Goal: Transaction & Acquisition: Obtain resource

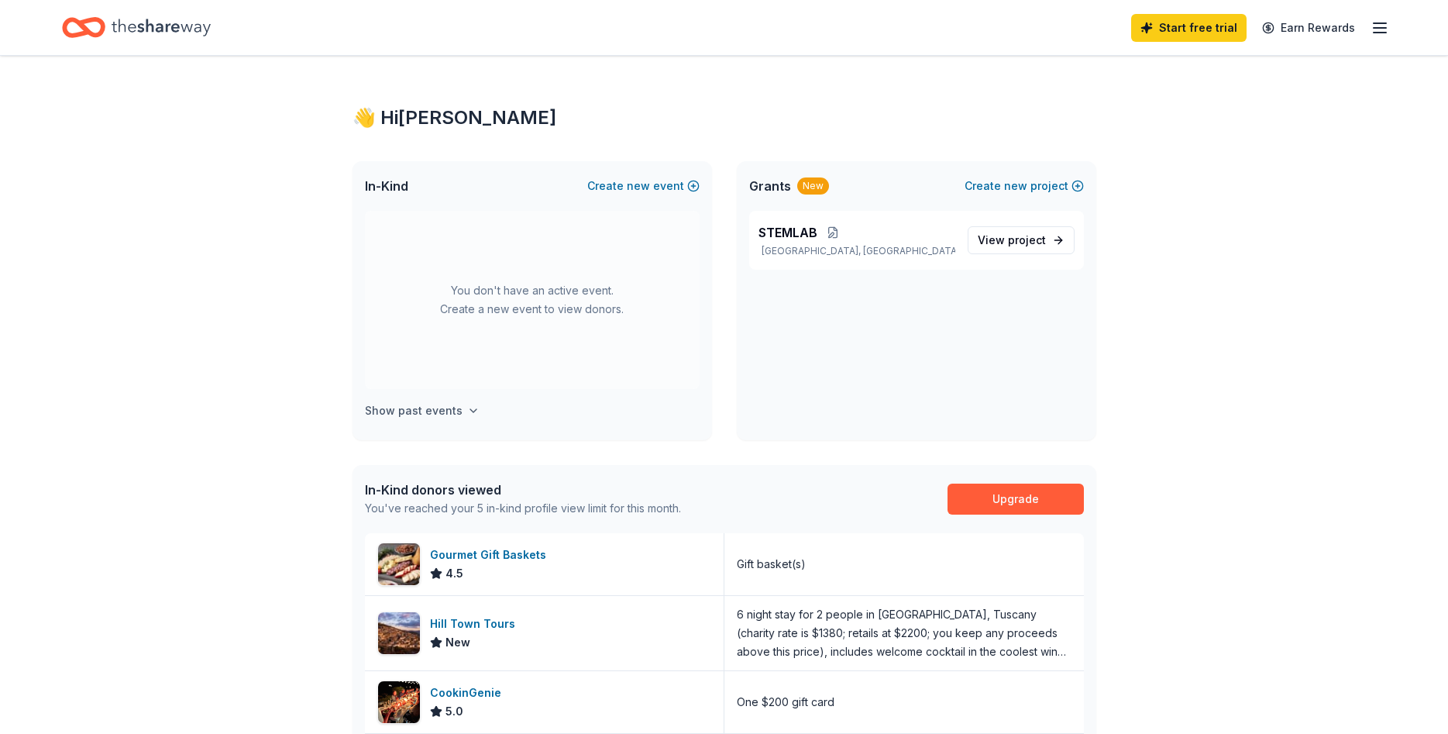
click at [467, 411] on icon "button" at bounding box center [473, 410] width 12 height 12
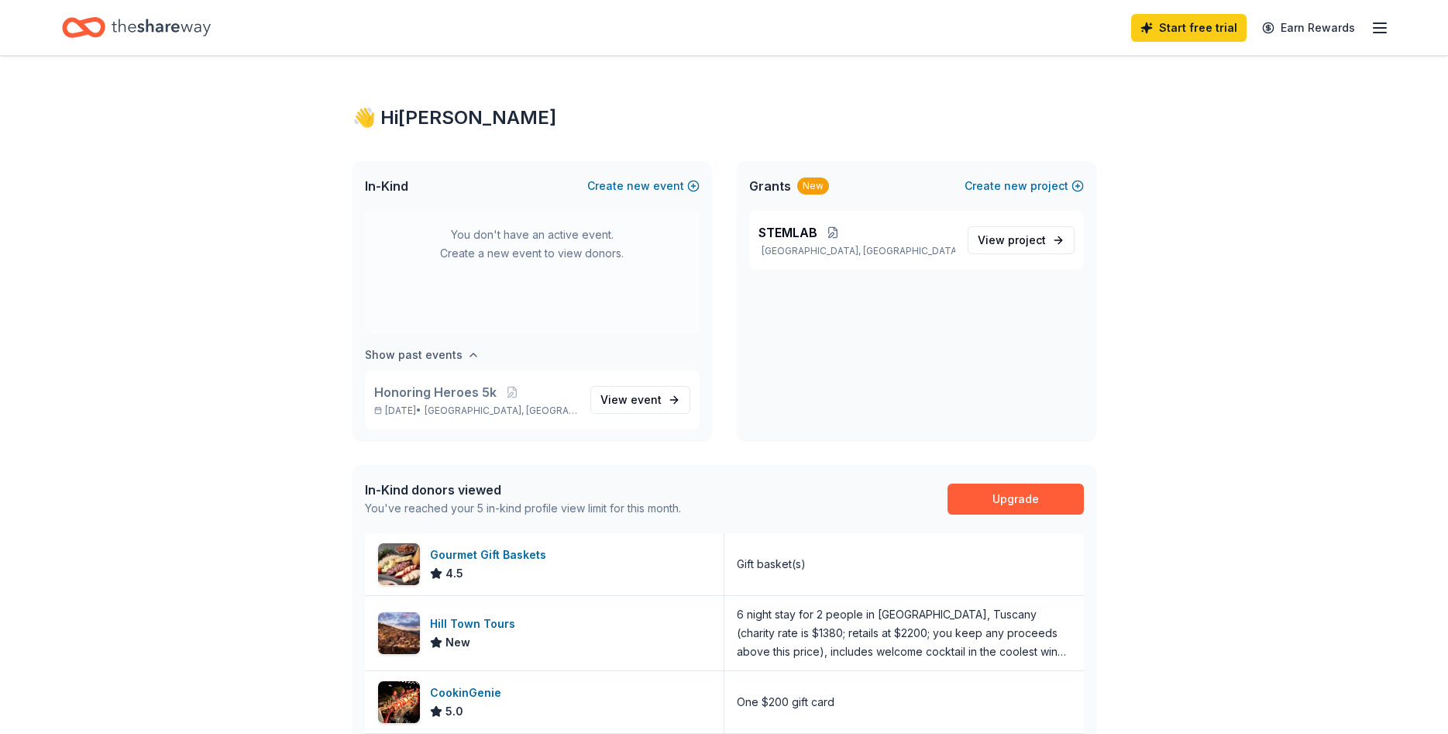
scroll to position [57, 0]
click at [467, 350] on icon "button" at bounding box center [473, 353] width 12 height 12
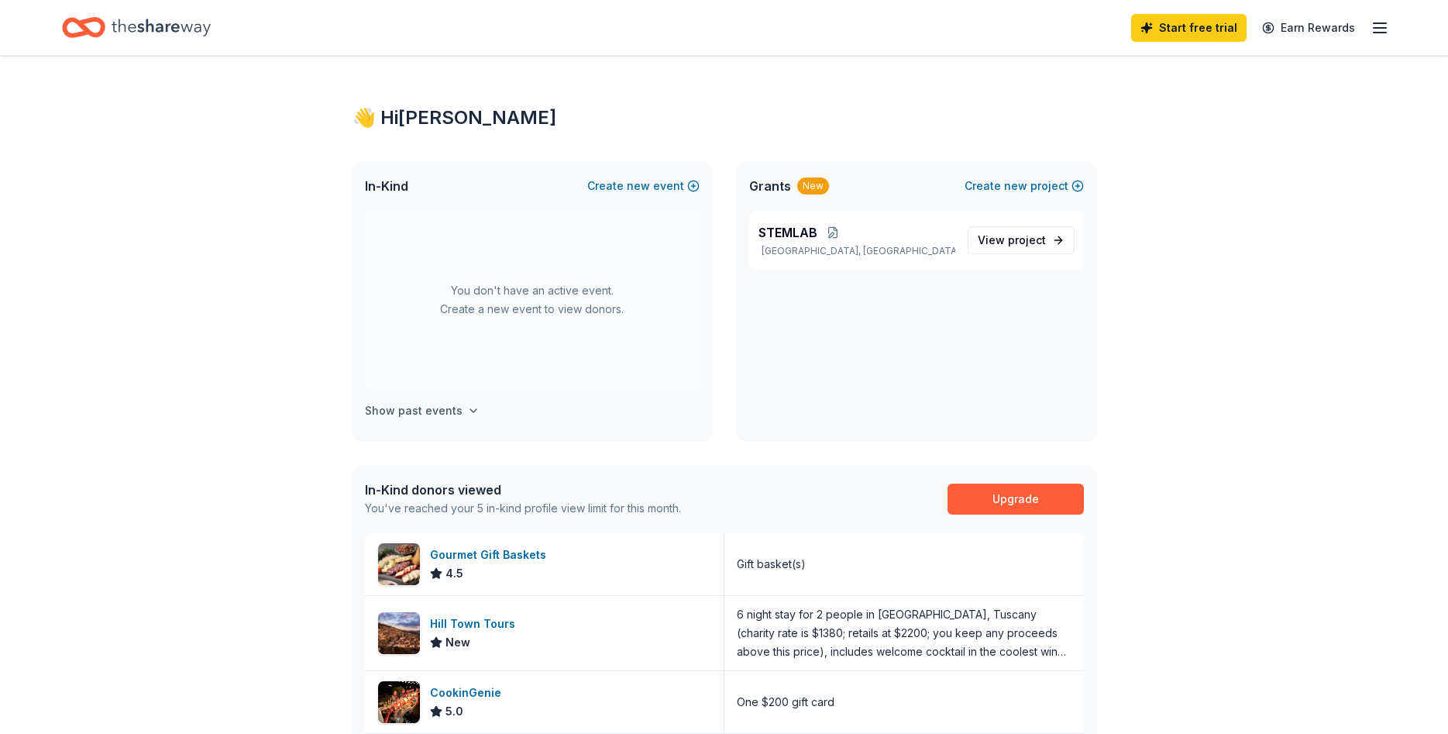
scroll to position [0, 0]
click at [1380, 28] on line "button" at bounding box center [1380, 28] width 12 height 0
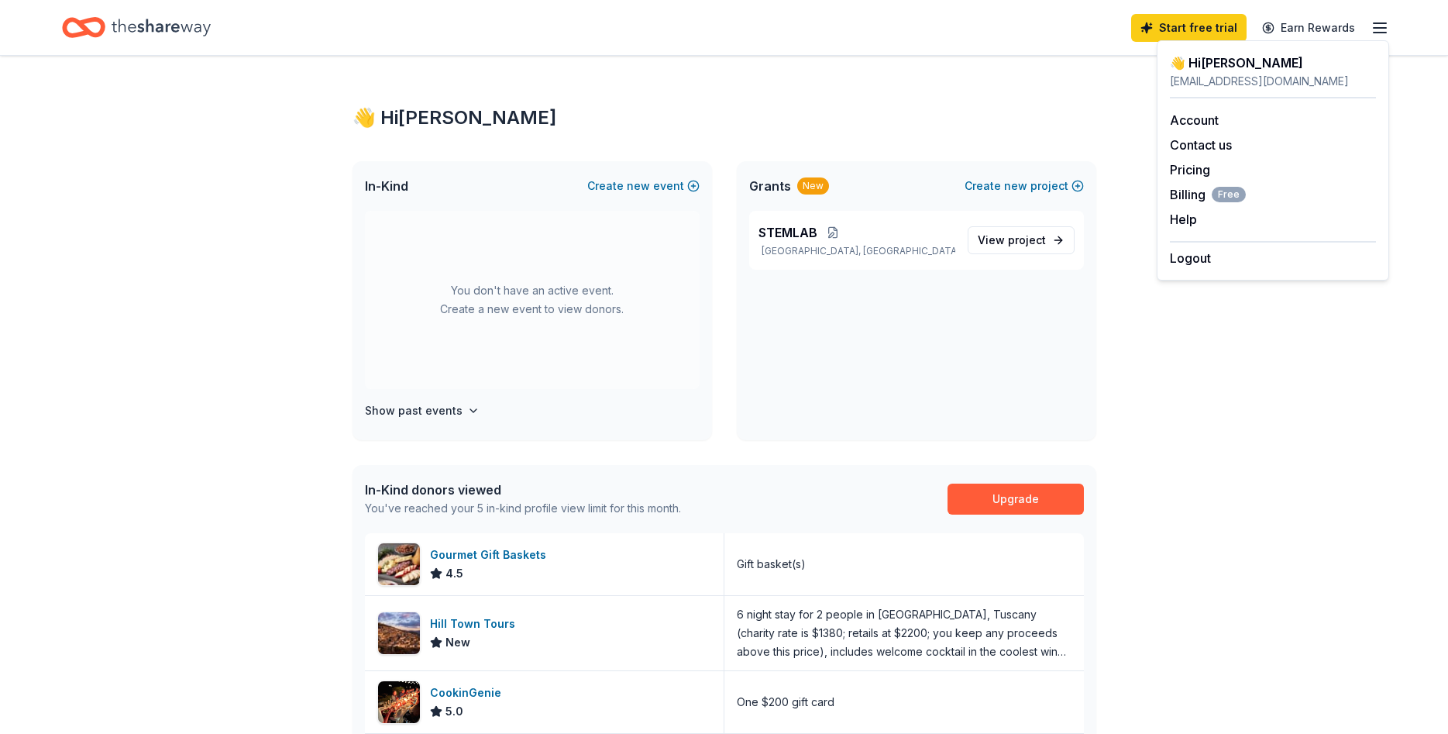
click at [1381, 28] on line "button" at bounding box center [1380, 28] width 12 height 0
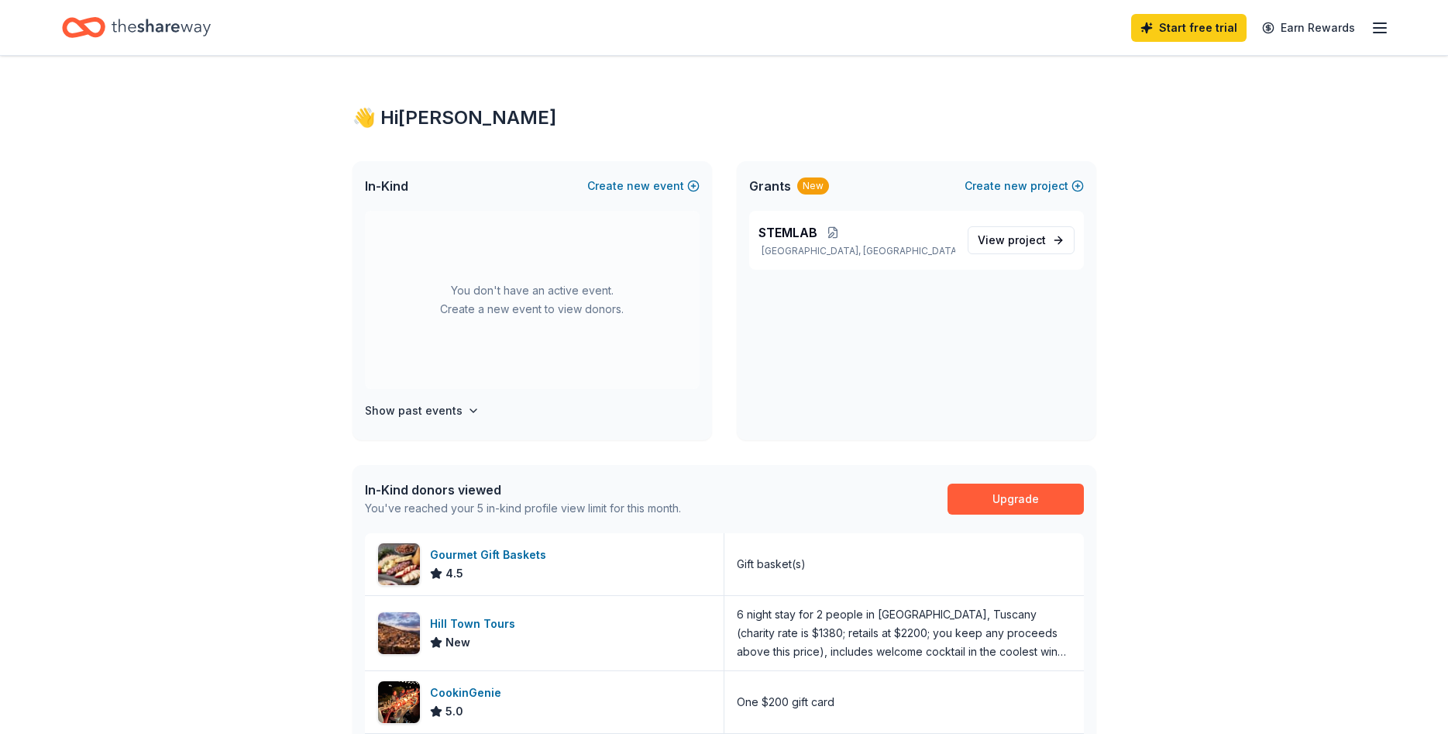
click at [178, 18] on icon "Home" at bounding box center [161, 28] width 99 height 32
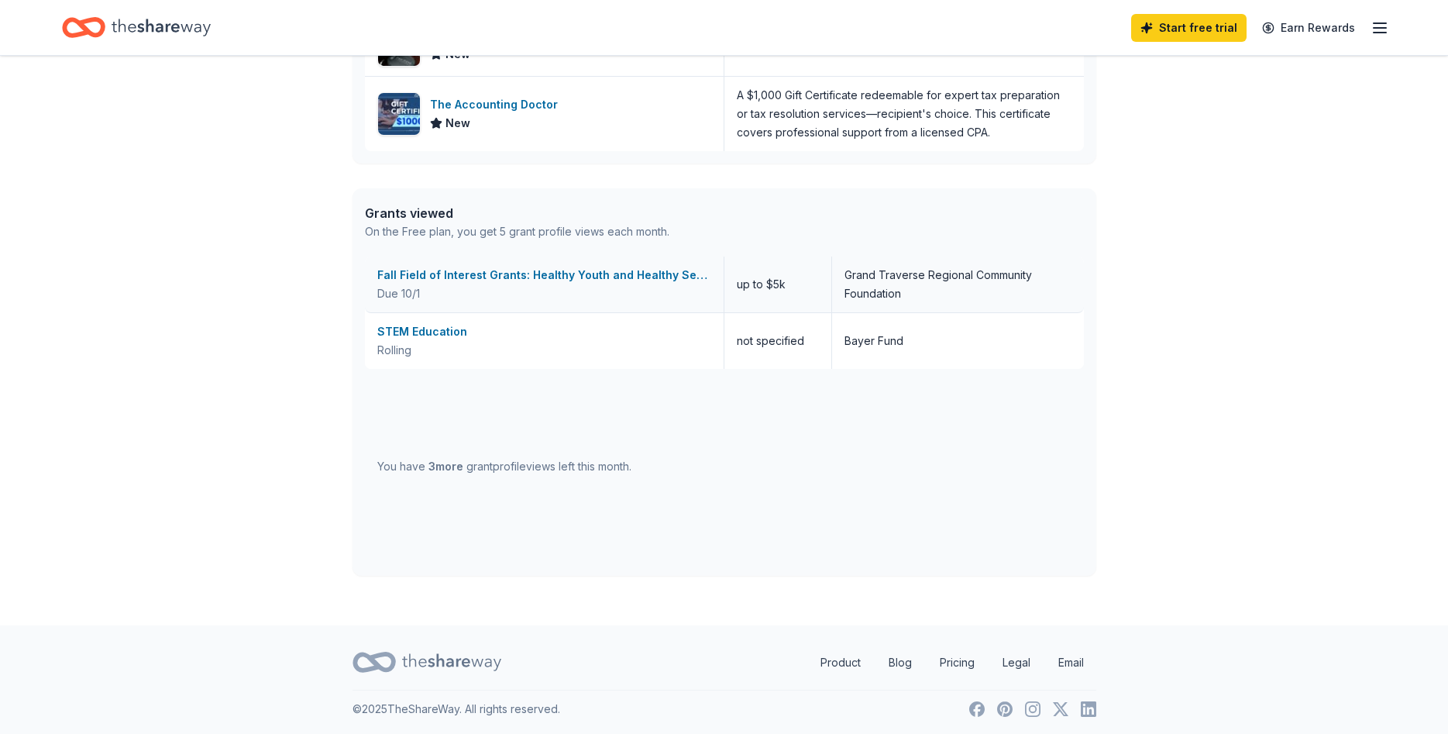
scroll to position [723, 0]
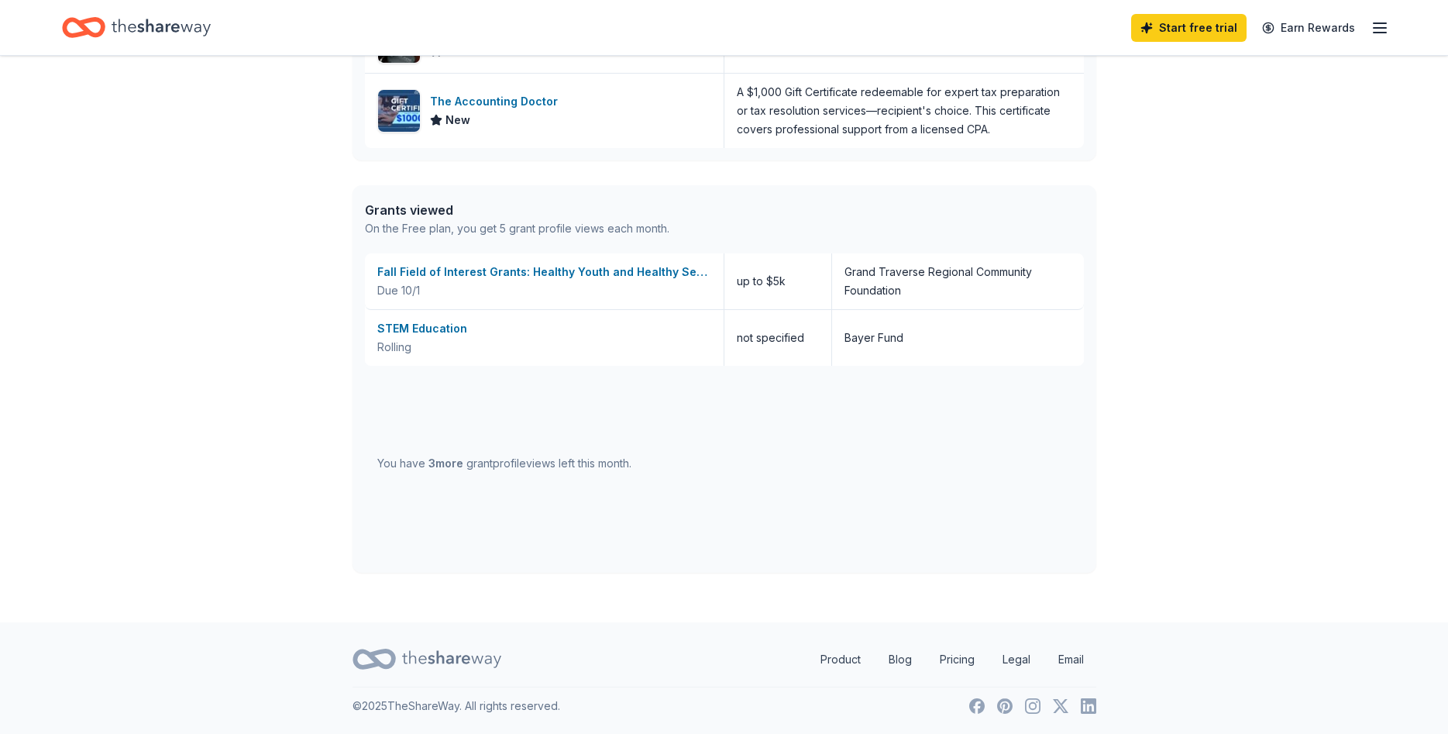
click at [1379, 25] on icon "button" at bounding box center [1379, 28] width 19 height 19
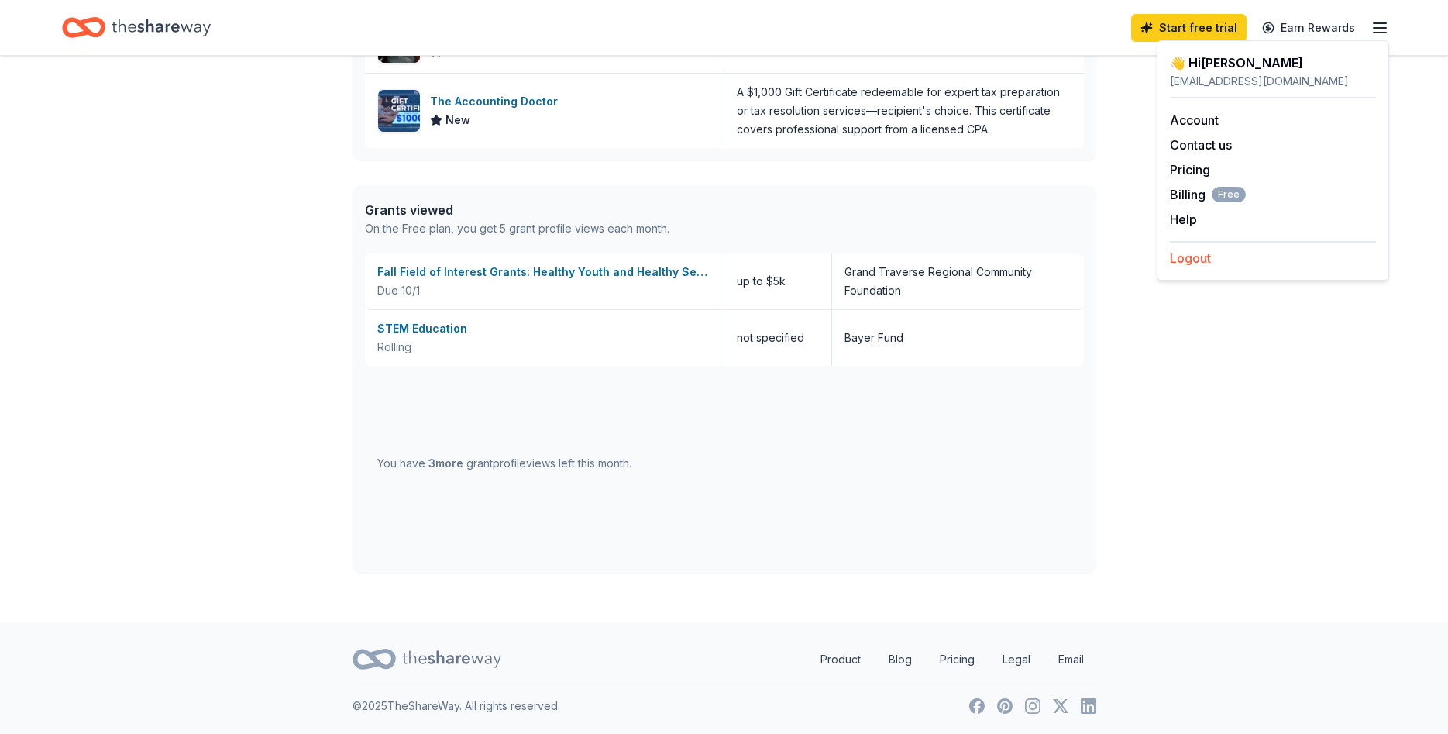
click at [1190, 260] on button "Logout" at bounding box center [1190, 258] width 41 height 19
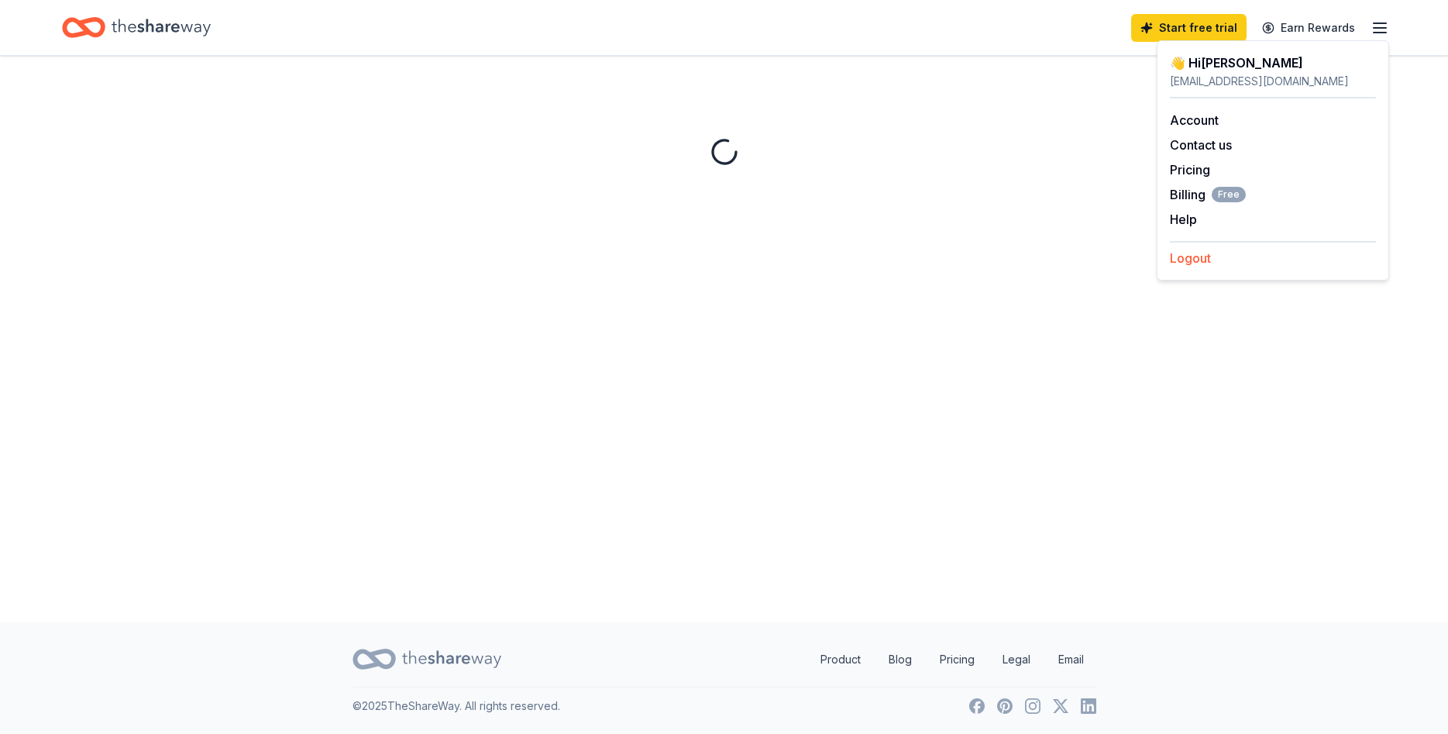
scroll to position [0, 0]
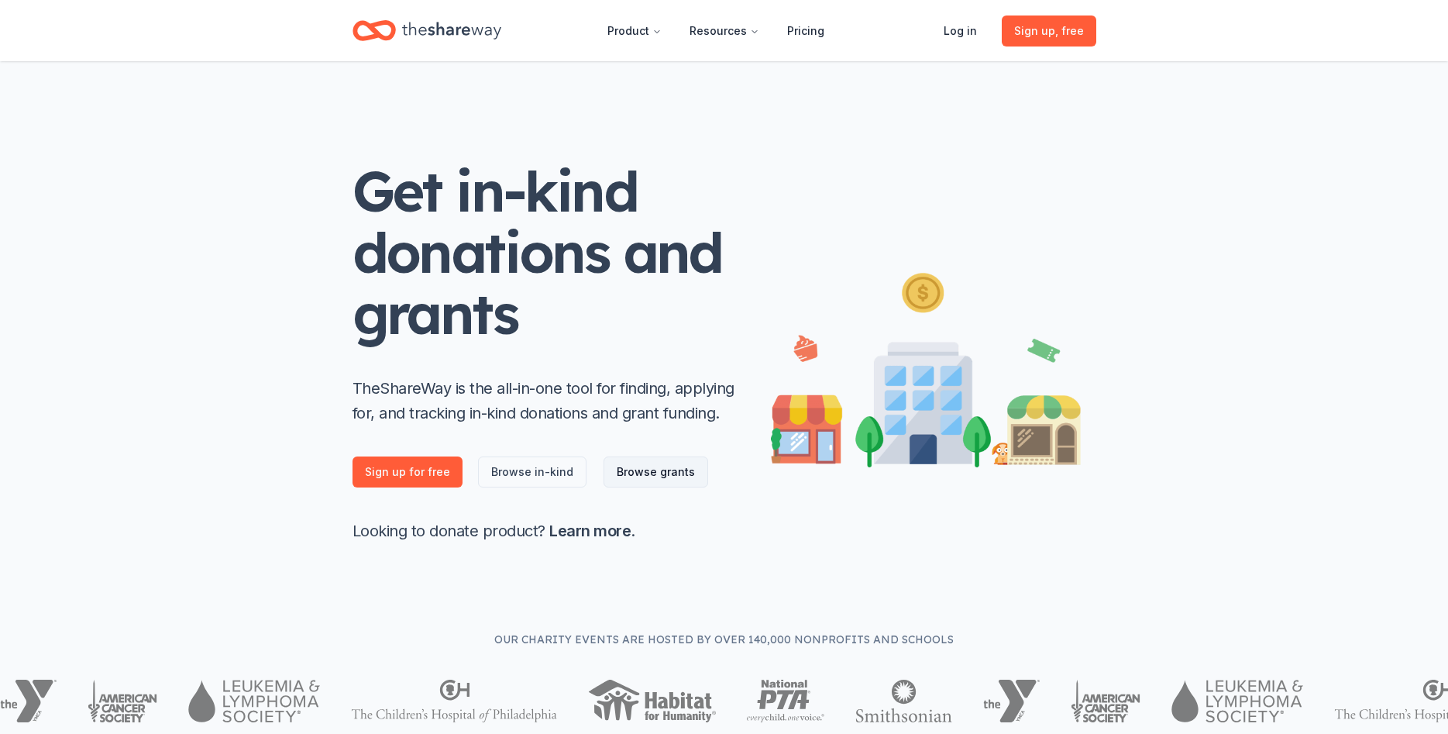
click at [676, 476] on link "Browse grants" at bounding box center [655, 471] width 105 height 31
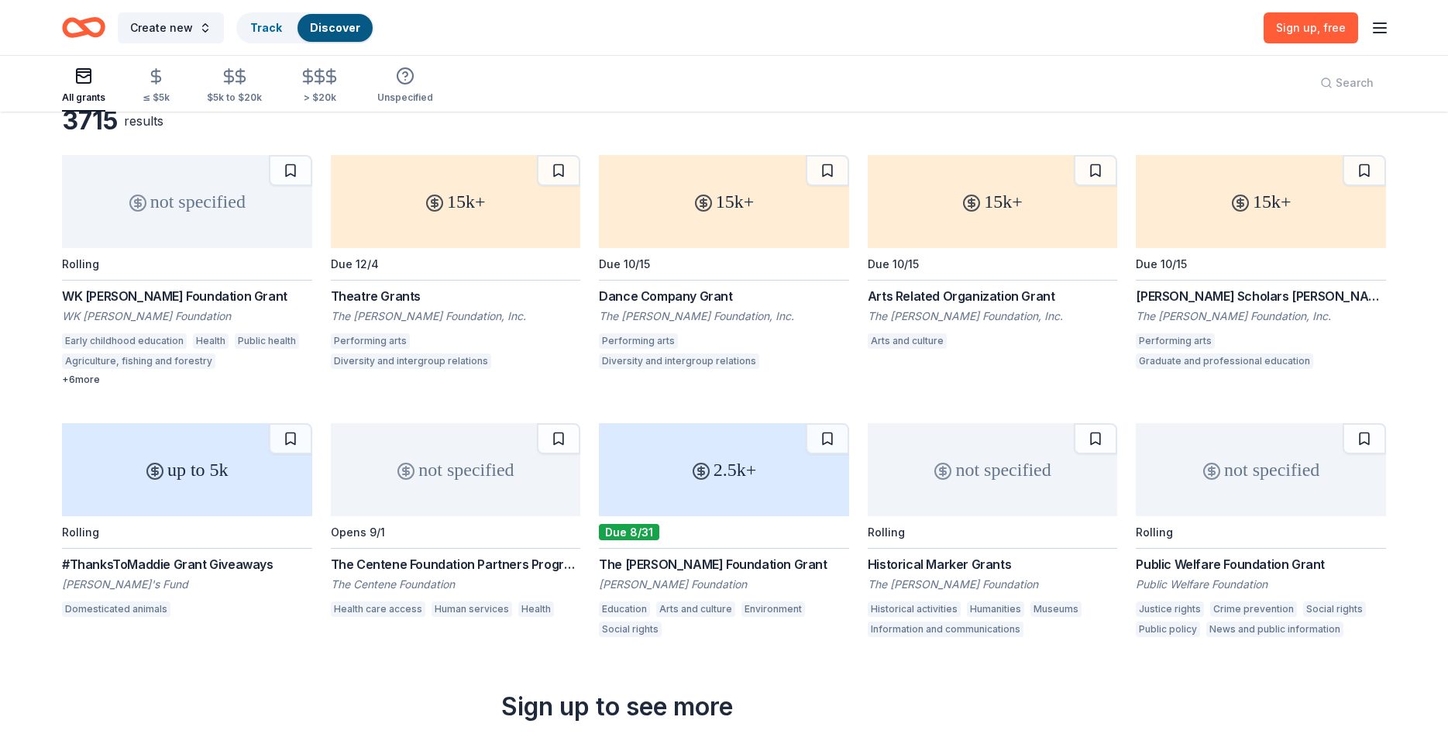
scroll to position [126, 0]
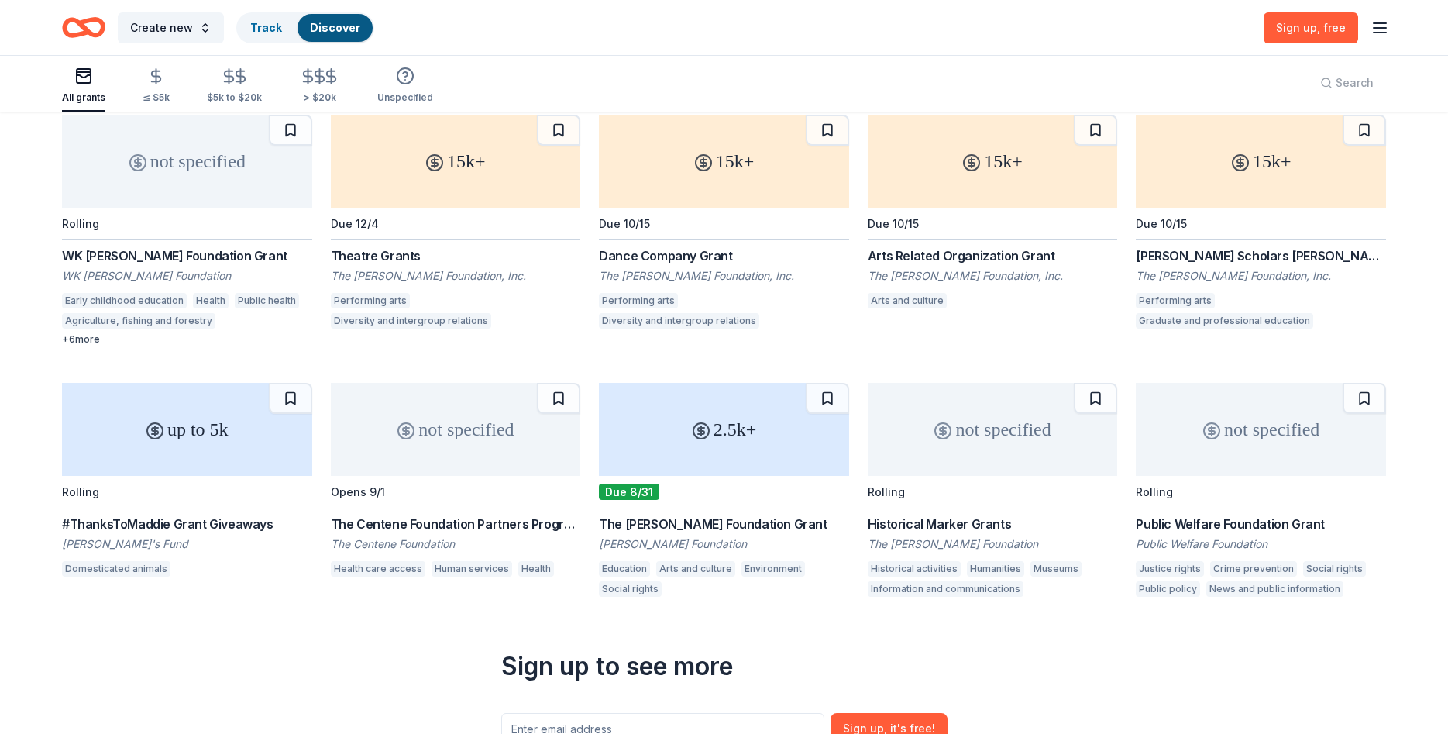
click at [284, 599] on div "up to 5k Rolling #ThanksToMaddie Grant Giveaways [PERSON_NAME]'s Fund Domestica…" at bounding box center [187, 492] width 250 height 218
drag, startPoint x: 319, startPoint y: 527, endPoint x: 421, endPoint y: 517, distance: 101.9
click at [421, 517] on div "not specified Rolling WK [PERSON_NAME] Foundation [PERSON_NAME] [PERSON_NAME] F…" at bounding box center [724, 358] width 1324 height 487
drag, startPoint x: 328, startPoint y: 518, endPoint x: 324, endPoint y: 537, distance: 19.0
click at [324, 537] on div "not specified Rolling WK [PERSON_NAME] Foundation [PERSON_NAME] [PERSON_NAME] F…" at bounding box center [724, 358] width 1324 height 487
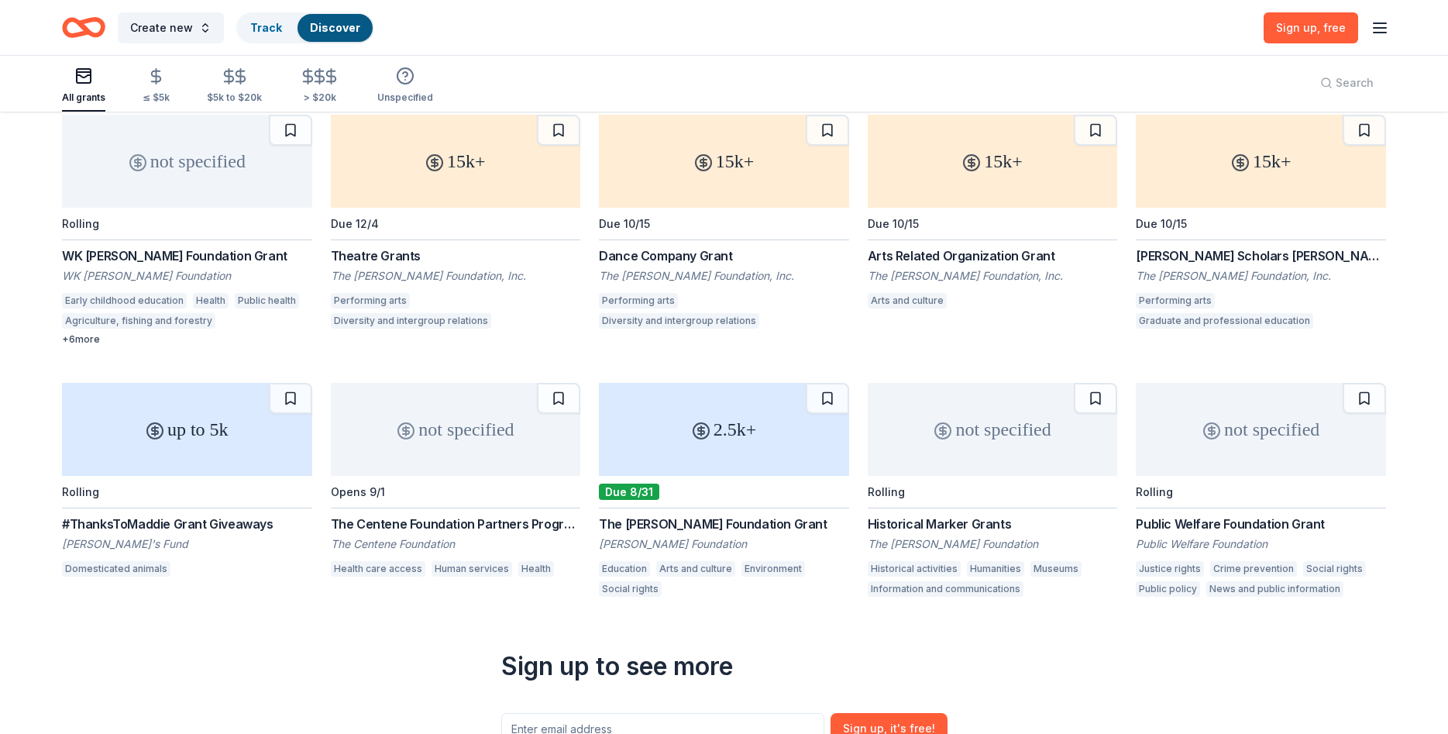
click at [315, 672] on div "3715 results not specified Rolling WK [PERSON_NAME] Foundation [PERSON_NAME] [P…" at bounding box center [724, 485] width 1324 height 841
